Goal: Browse casually

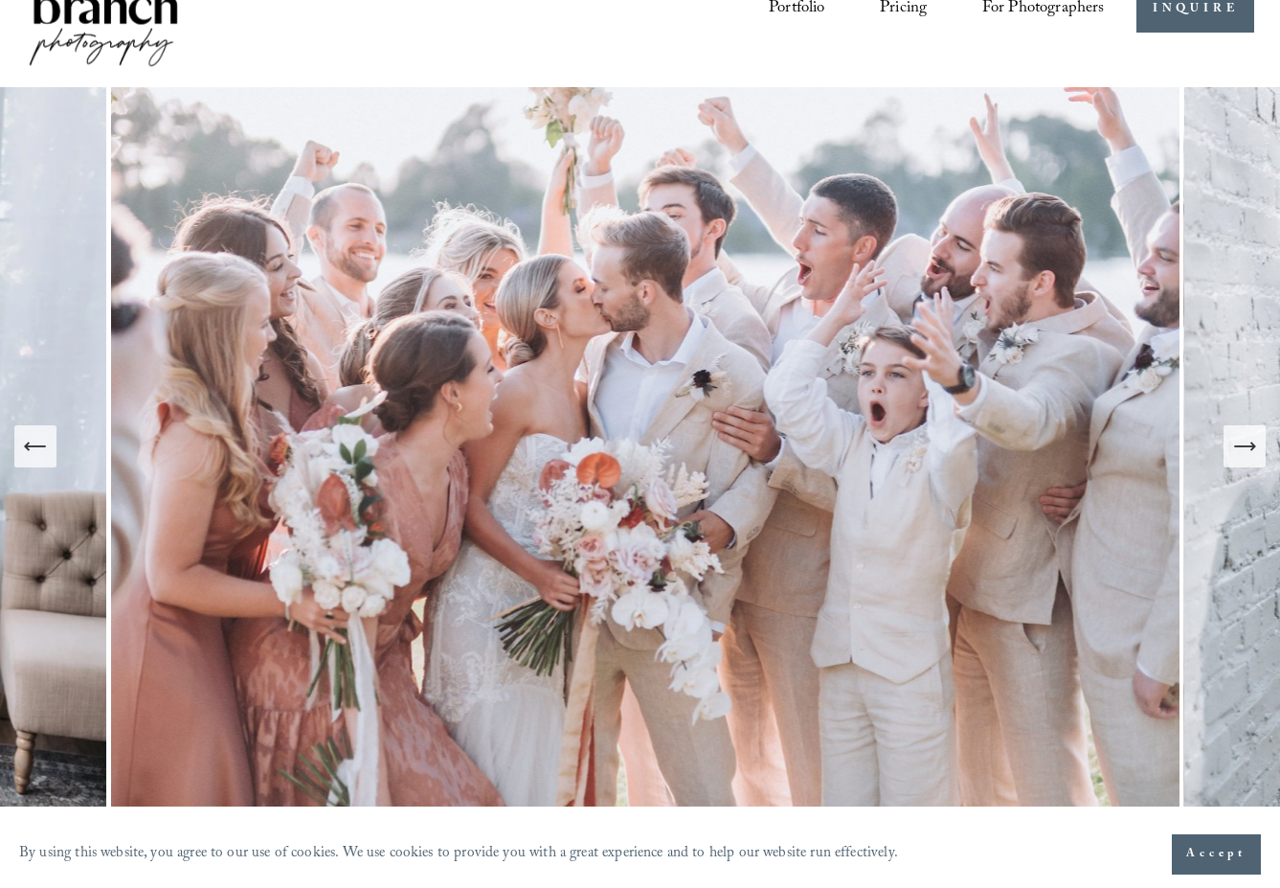
scroll to position [81, 0]
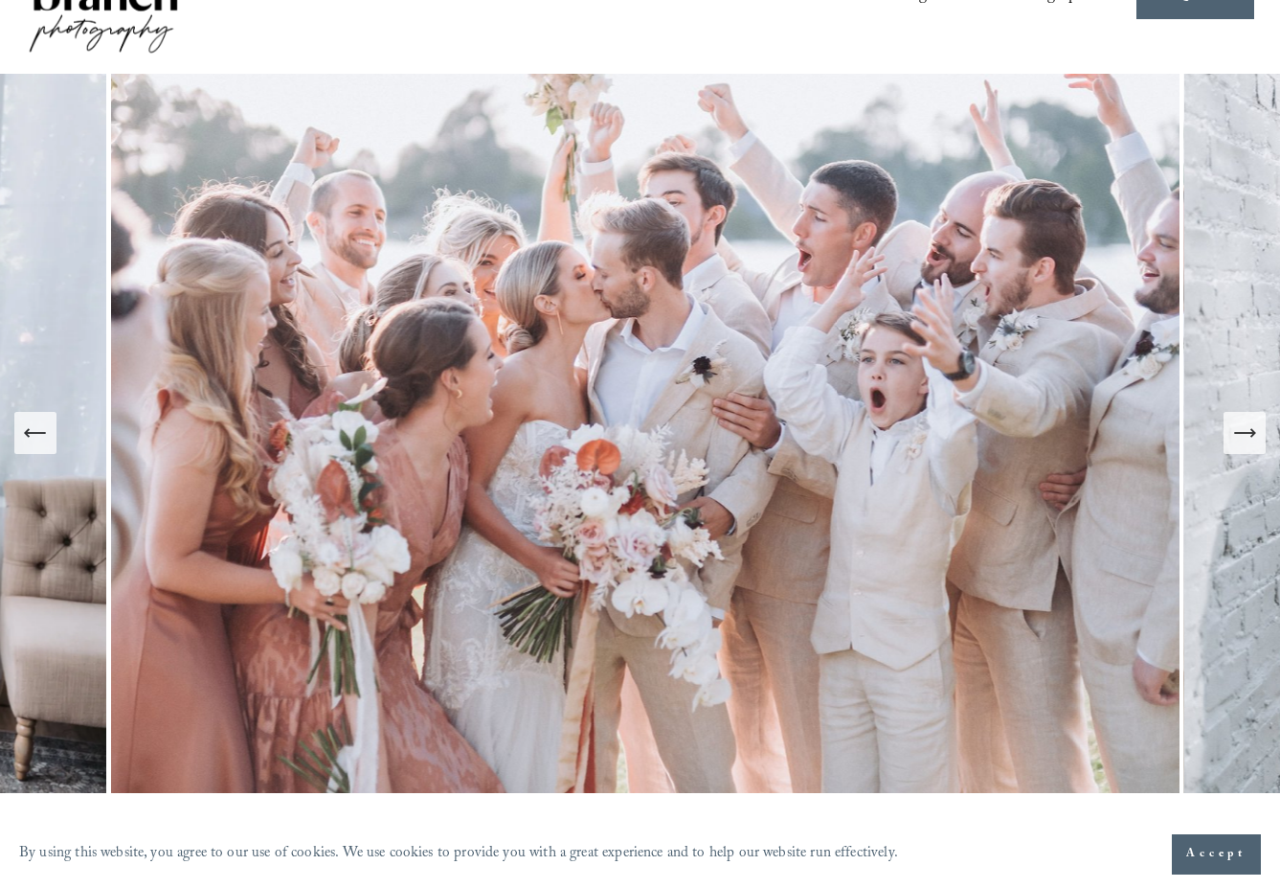
click at [1243, 439] on icon "Next Slide" at bounding box center [1244, 432] width 27 height 27
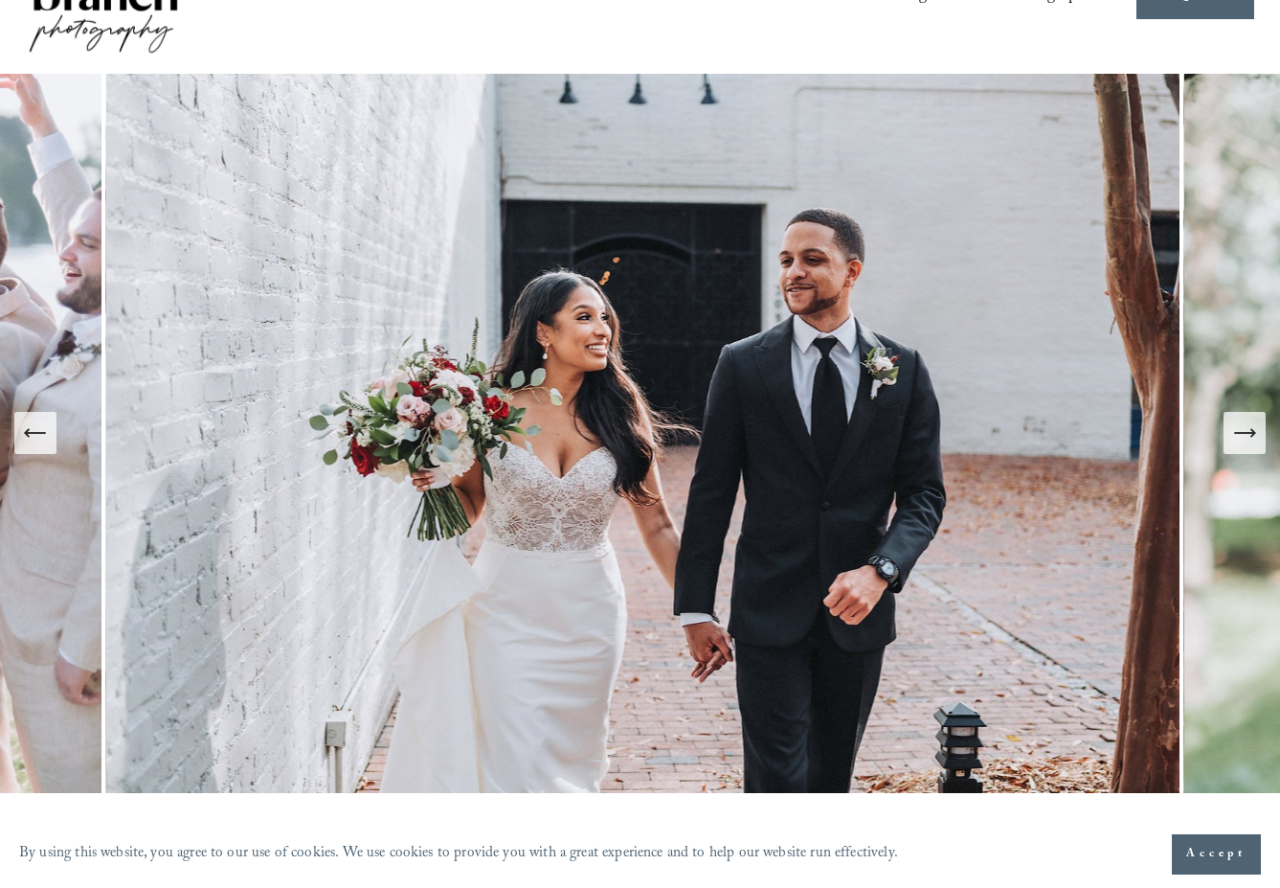
click at [1243, 439] on icon "Next Slide" at bounding box center [1244, 432] width 27 height 27
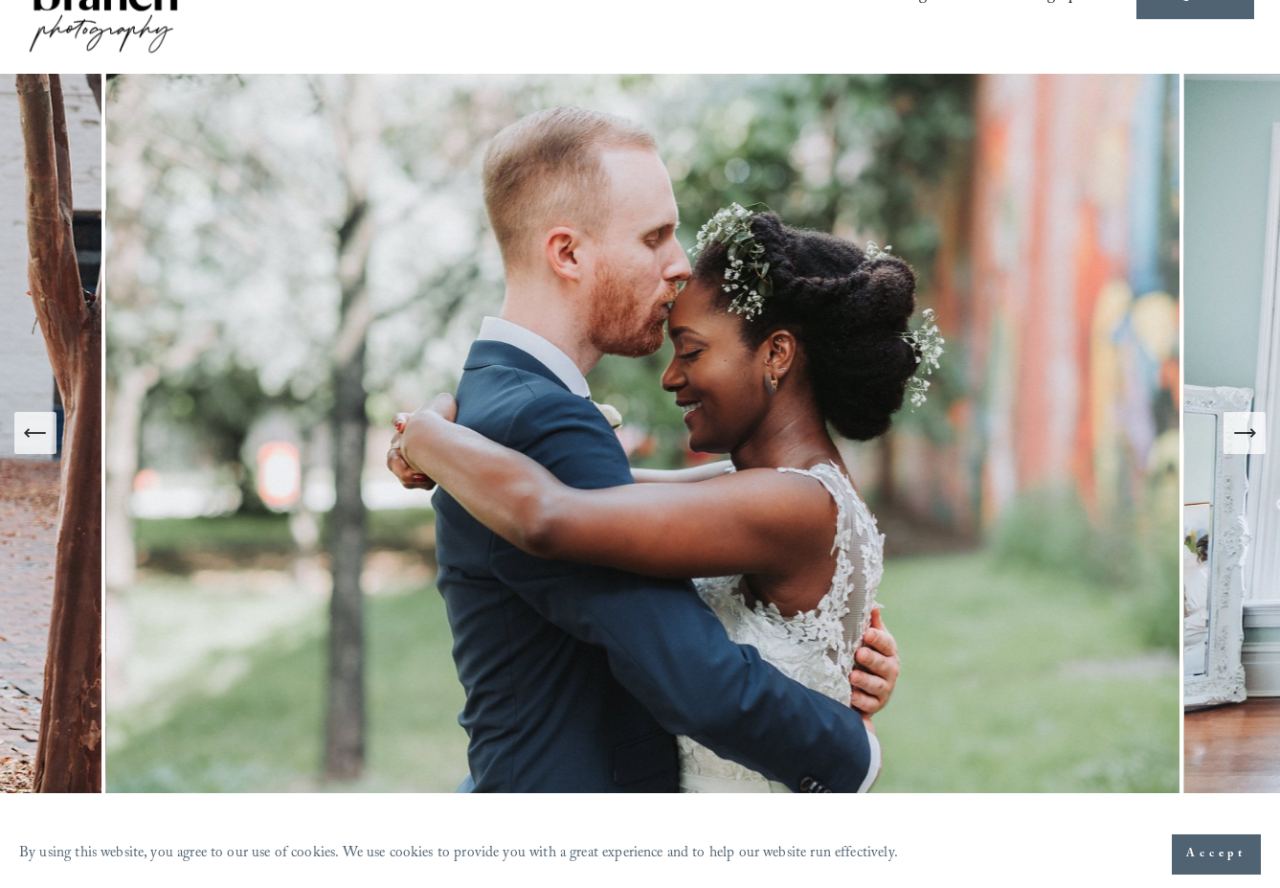
click at [1243, 439] on icon "Next Slide" at bounding box center [1244, 432] width 27 height 27
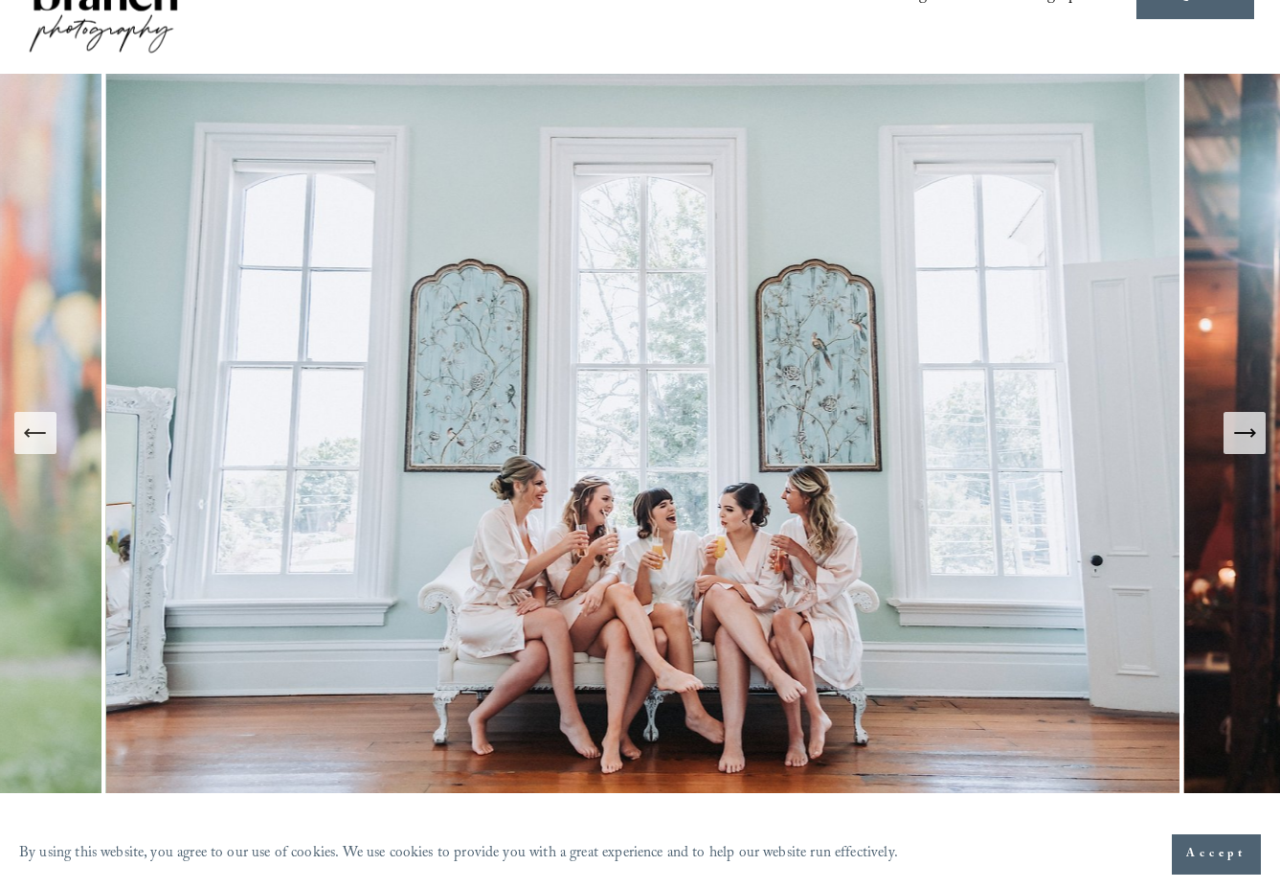
click at [1243, 439] on icon "Next Slide" at bounding box center [1244, 432] width 27 height 27
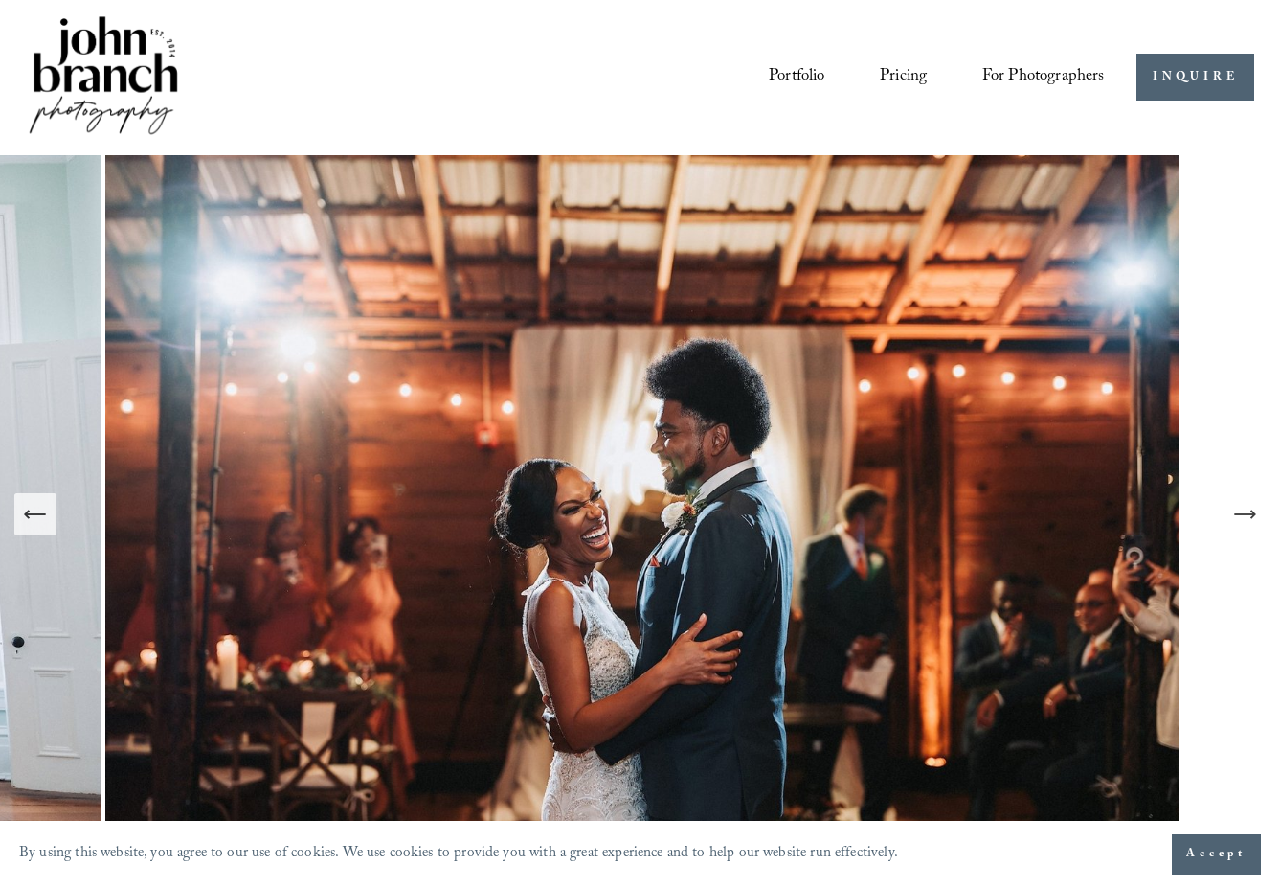
scroll to position [0, 0]
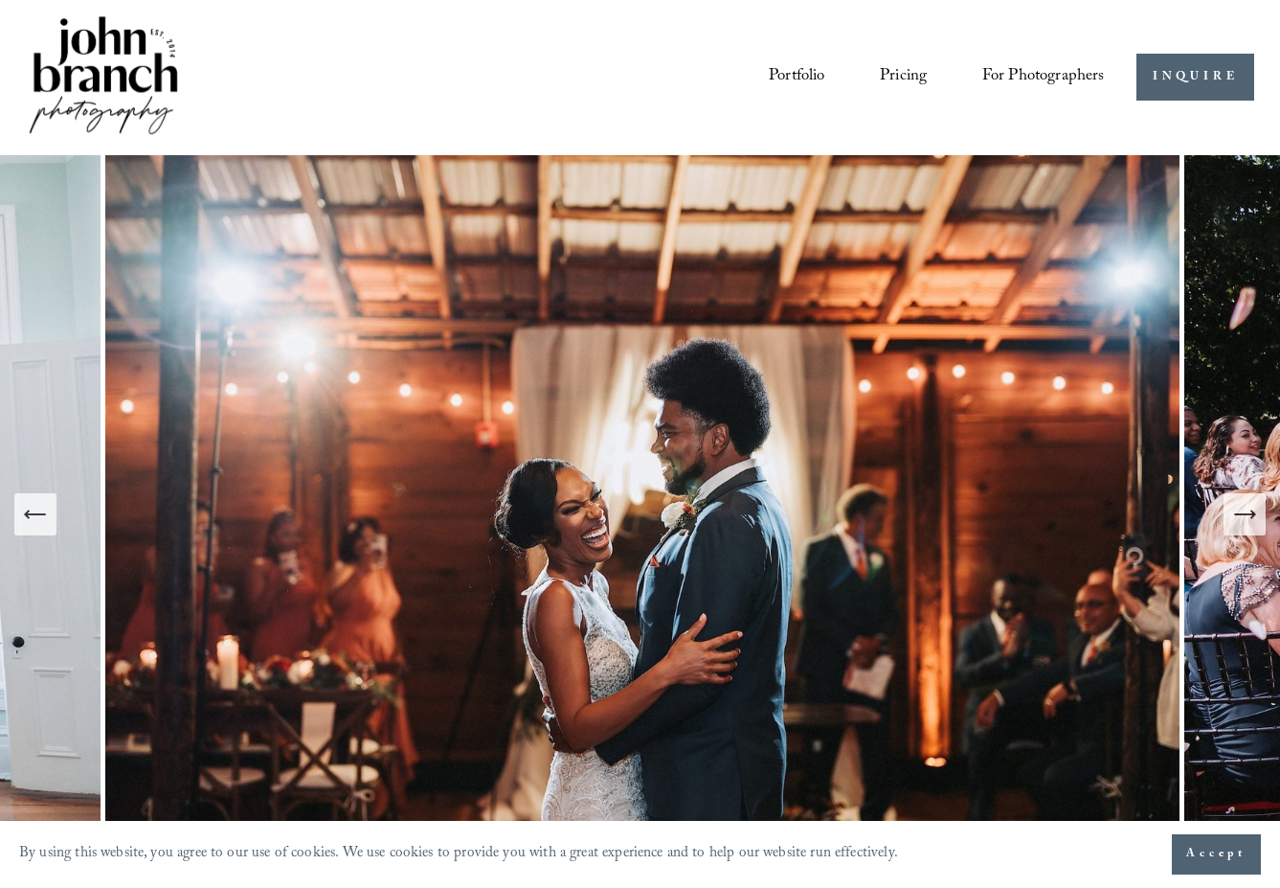
click at [790, 72] on link "Portfolio" at bounding box center [797, 76] width 56 height 35
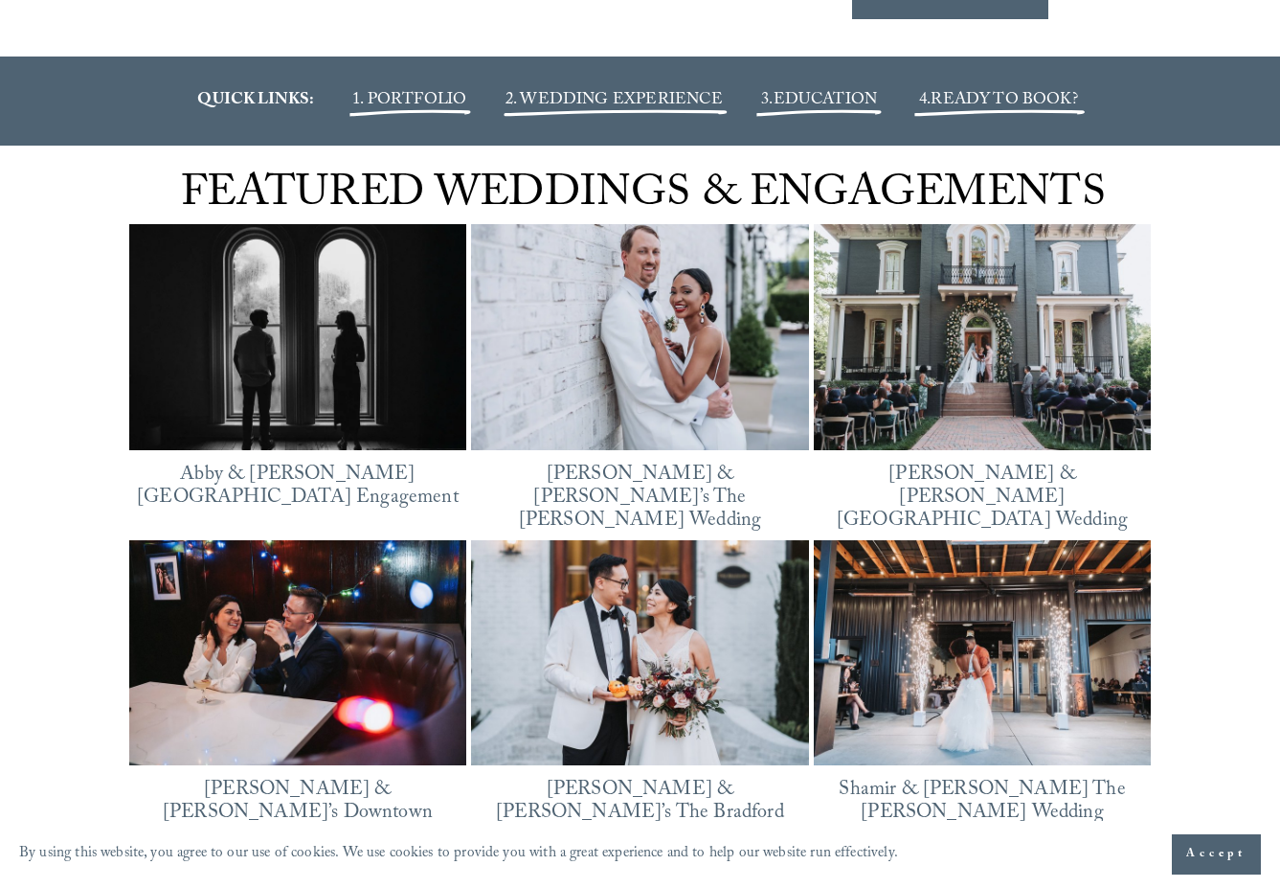
scroll to position [2465, 0]
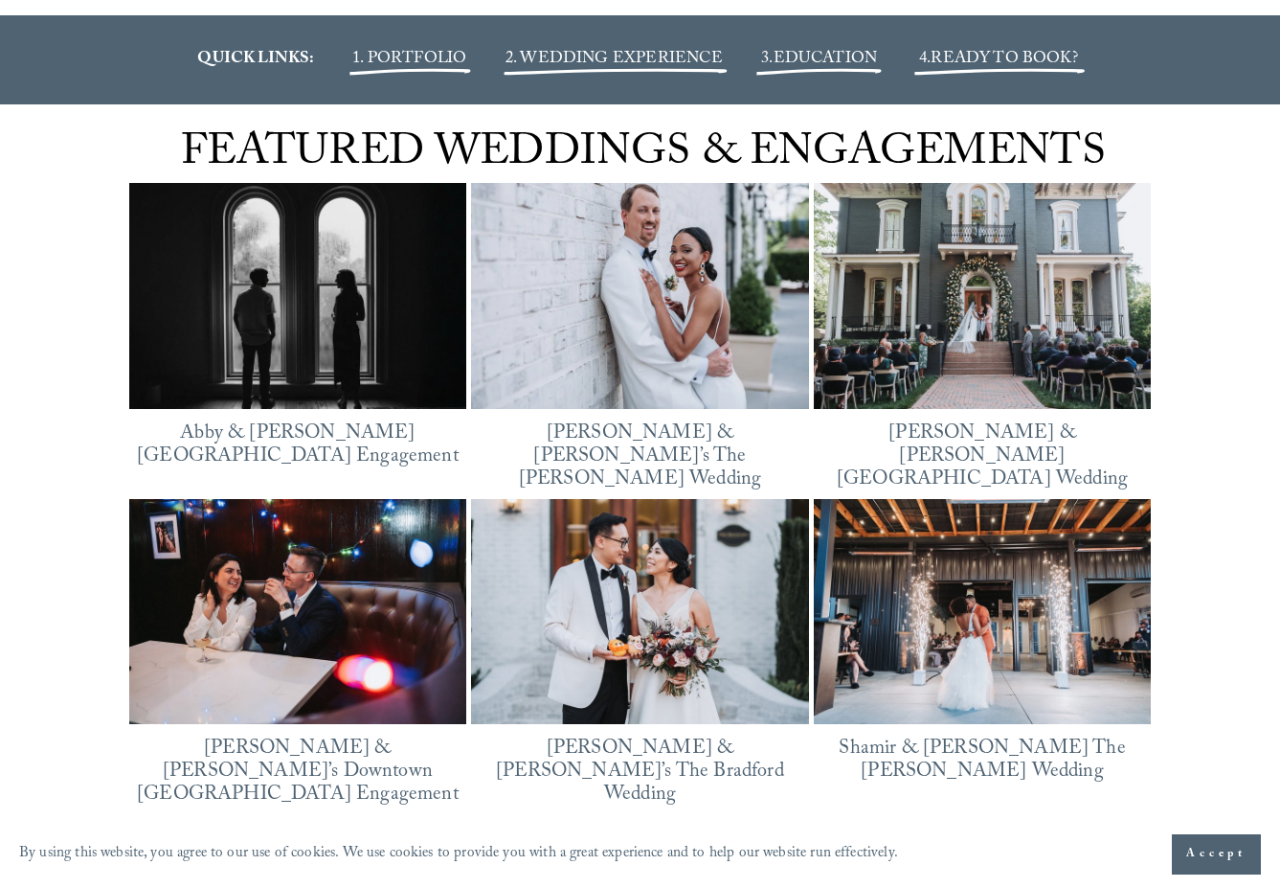
click at [689, 566] on img at bounding box center [640, 611] width 338 height 225
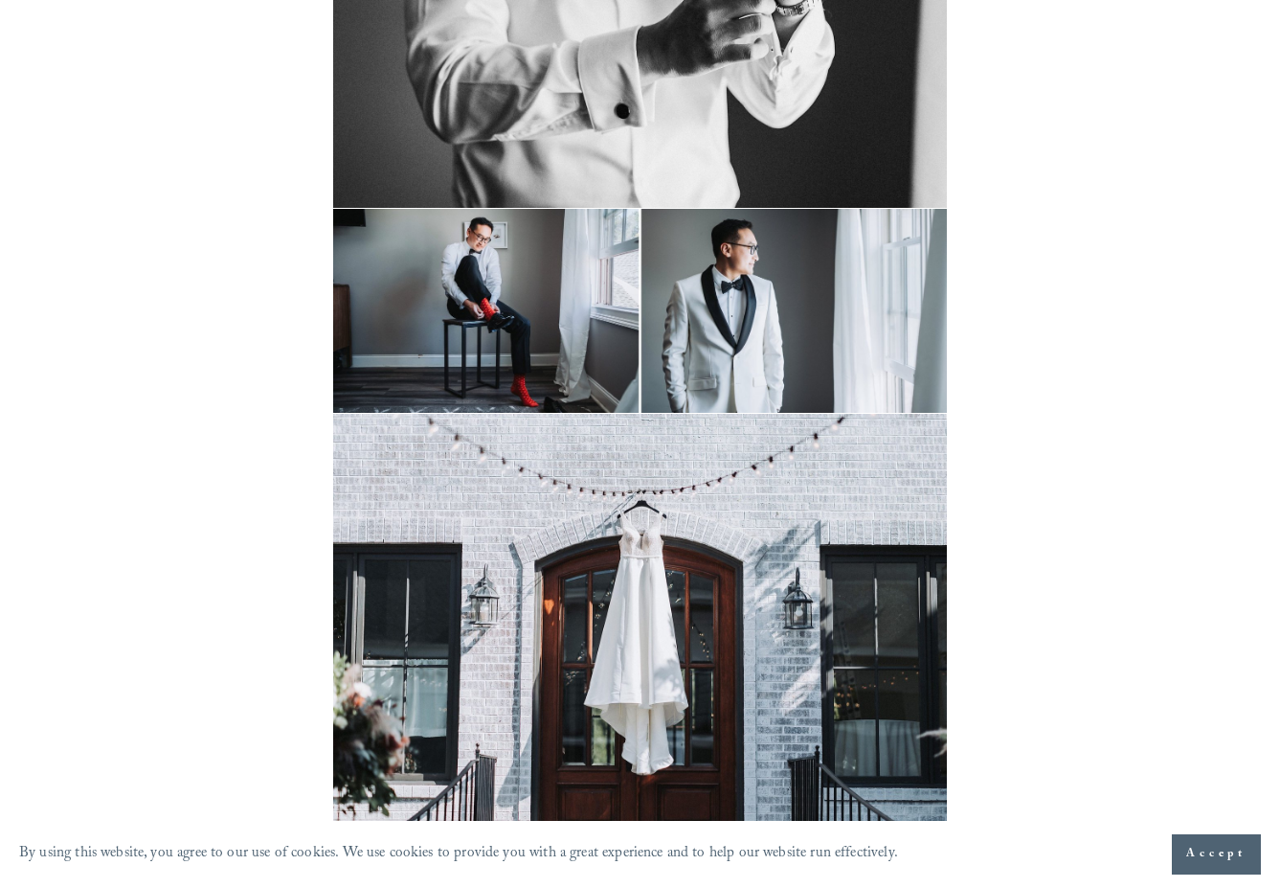
scroll to position [3551, 0]
